Goal: Find specific page/section: Find specific page/section

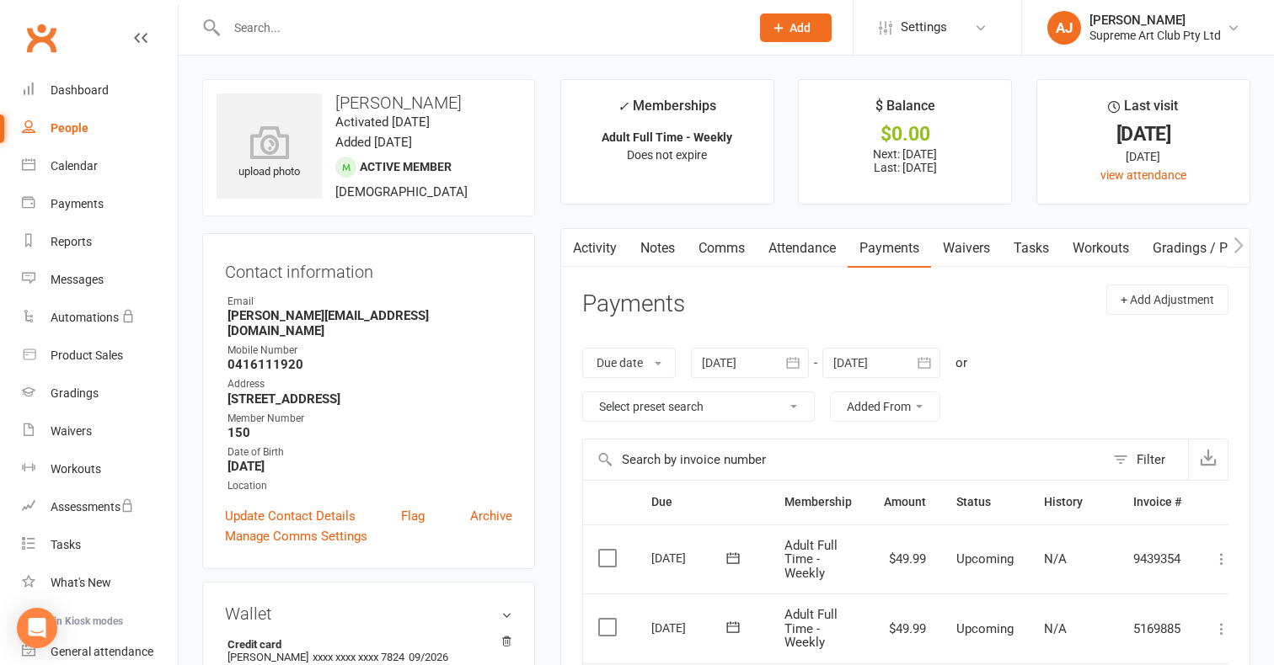
scroll to position [0, 7]
click at [64, 135] on link "People" at bounding box center [100, 129] width 156 height 38
select select "100"
